Goal: Find contact information: Find contact information

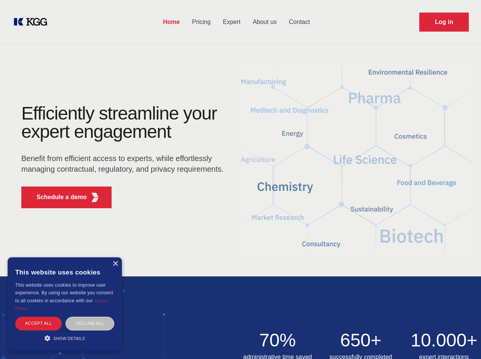
click at [240, 179] on div "Efficiently streamline your expert engagement Benefit from efficient access to …" at bounding box center [125, 159] width 232 height 110
click at [57, 197] on p "Schedule a demo" at bounding box center [62, 197] width 50 height 9
click at [115, 264] on div "× This website uses cookies This website uses cookies to improve user experienc…" at bounding box center [65, 305] width 114 height 94
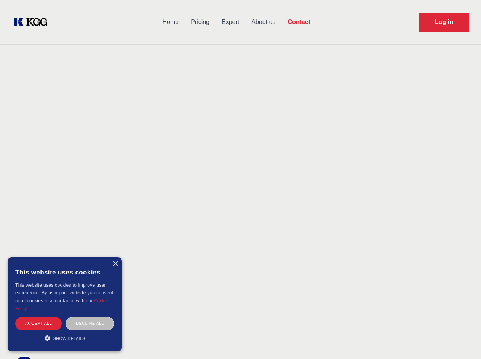
click at [38, 324] on div "Accept all" at bounding box center [38, 323] width 46 height 13
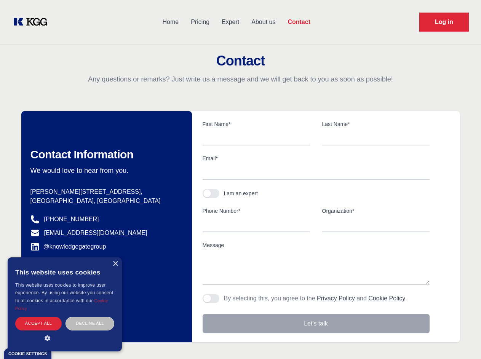
click at [90, 324] on div "Contact Information We would love to hear from you. Postal address [PERSON_NAME…" at bounding box center [106, 226] width 171 height 231
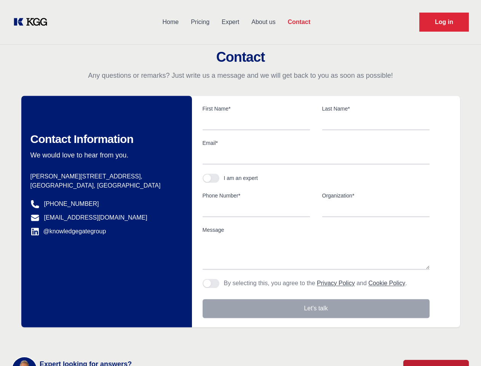
click at [65, 338] on main "Contact Any questions or remarks? Just write us a message and we will get back …" at bounding box center [240, 198] width 481 height 397
